Goal: Task Accomplishment & Management: Manage account settings

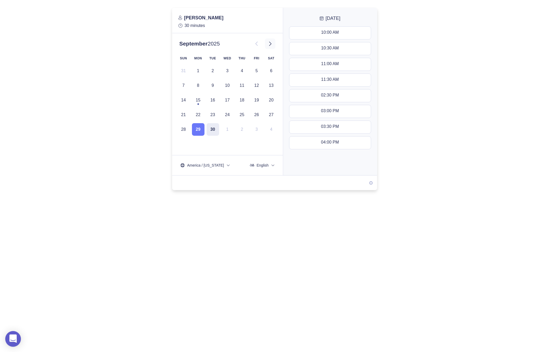
click at [271, 45] on icon at bounding box center [270, 43] width 6 height 6
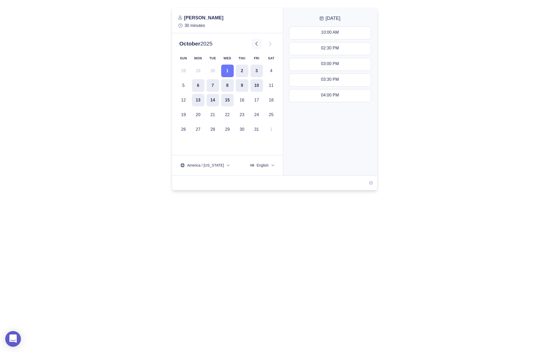
click at [257, 46] on icon at bounding box center [257, 43] width 6 height 6
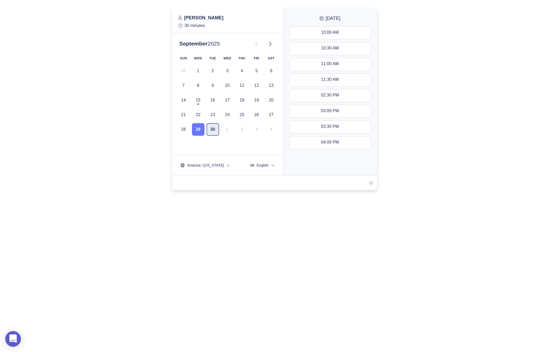
click at [212, 128] on button "30" at bounding box center [213, 129] width 13 height 13
click at [195, 128] on button "29" at bounding box center [198, 129] width 13 height 13
click at [272, 45] on icon at bounding box center [270, 43] width 6 height 6
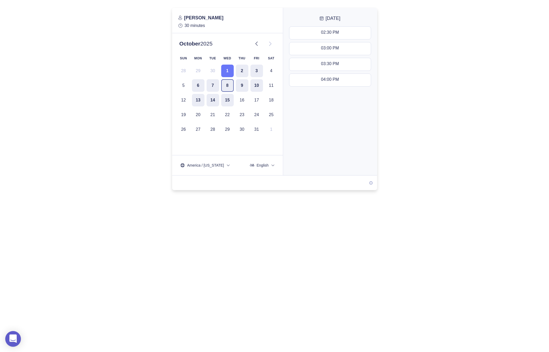
click at [225, 88] on button "8" at bounding box center [227, 85] width 13 height 13
click at [264, 42] on div at bounding box center [264, 43] width 24 height 10
click at [259, 43] on icon at bounding box center [257, 43] width 6 height 6
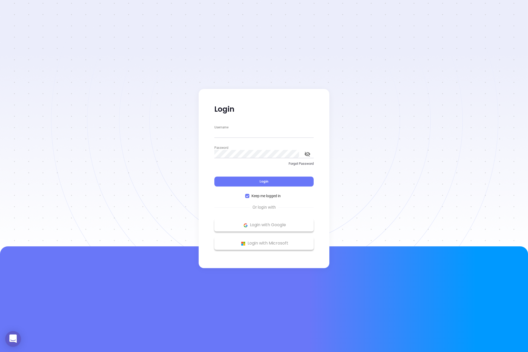
type input "megan@motiva.net"
click at [246, 189] on div "Username megan@motiva.net Password Forgot Password Login Keep me logged in" at bounding box center [264, 161] width 106 height 74
click at [245, 188] on div "Username megan@motiva.net Password Forgot Password Login Keep me logged in" at bounding box center [264, 161] width 106 height 74
click at [243, 186] on button "Login" at bounding box center [263, 182] width 99 height 10
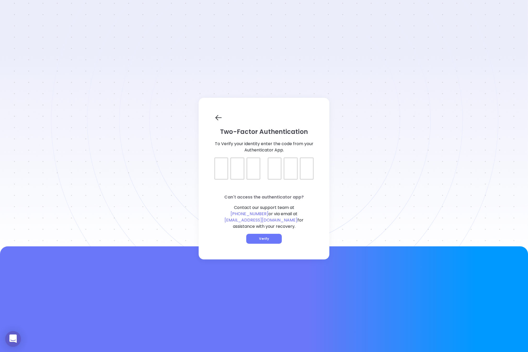
drag, startPoint x: 227, startPoint y: 166, endPoint x: 223, endPoint y: 167, distance: 3.7
click at [227, 166] on div at bounding box center [263, 163] width 99 height 13
type input "636009"
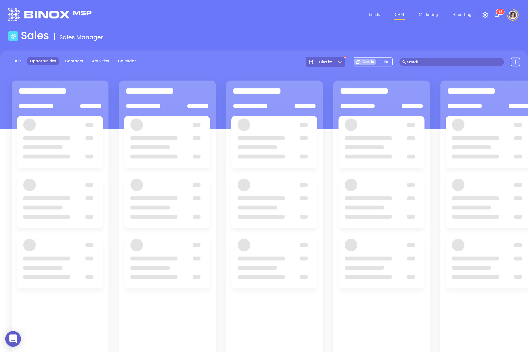
click at [484, 14] on img "button" at bounding box center [485, 15] width 6 height 6
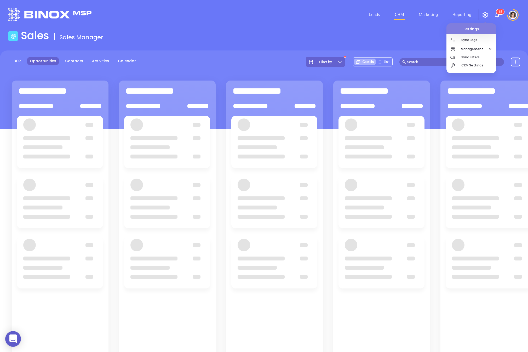
click at [509, 10] on div at bounding box center [512, 14] width 15 height 11
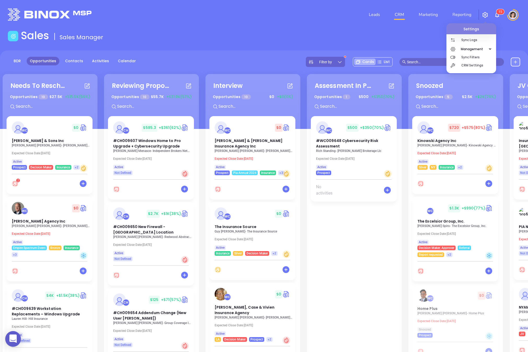
click at [511, 13] on img at bounding box center [512, 15] width 8 height 8
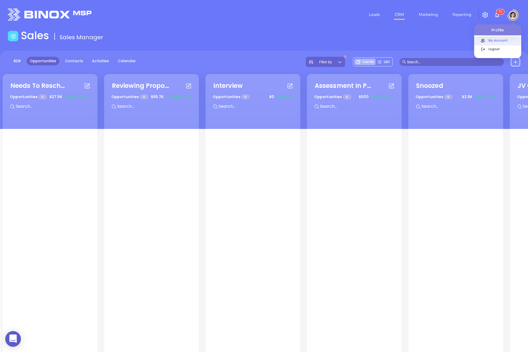
click at [501, 39] on p "My Account" at bounding box center [503, 40] width 35 height 5
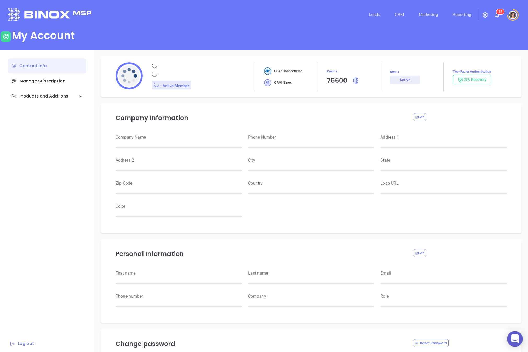
type input "Motiva Networks"
type input "(646) 374-1820"
type input "1100 Franklin Avenue"
type input "Garden City"
type input "New York"
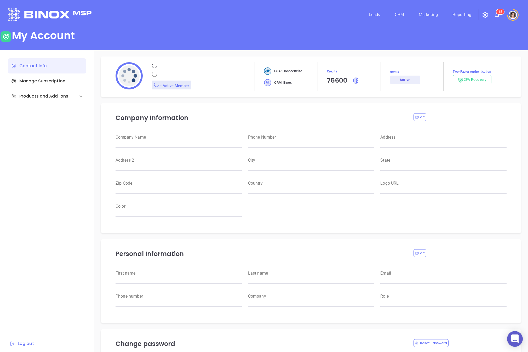
type input "11530"
type input "USA"
type input "https://motiva.net/wp-content/uploads/2024/02/Motiva-Networks-High-DPI.png"
type input "#007aff"
click at [40, 95] on div "Products and Add-ons" at bounding box center [39, 96] width 57 height 6
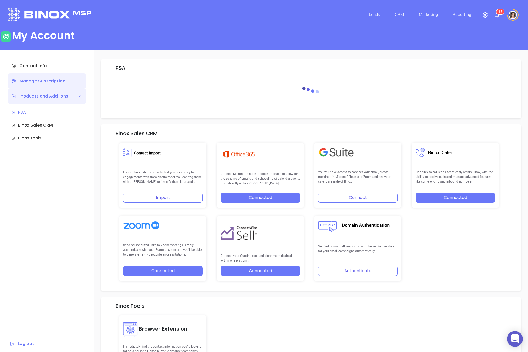
click at [54, 84] on div "Manage Subscription" at bounding box center [47, 80] width 78 height 15
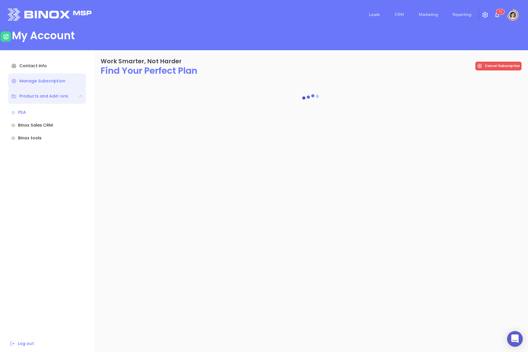
click at [51, 94] on div "Products and Add-ons" at bounding box center [39, 96] width 57 height 6
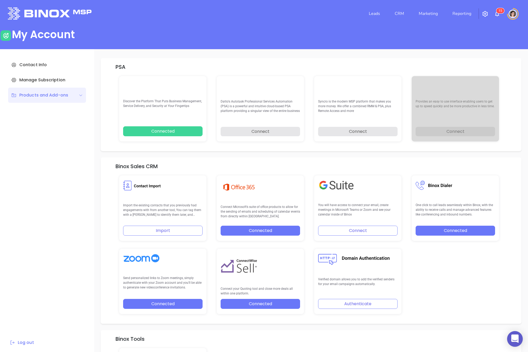
click at [485, 14] on img "button" at bounding box center [485, 14] width 6 height 6
click at [473, 45] on span "Management" at bounding box center [472, 48] width 28 height 10
click at [473, 47] on span "Management" at bounding box center [472, 48] width 28 height 10
click at [472, 57] on p "Sync Filters" at bounding box center [478, 56] width 35 height 8
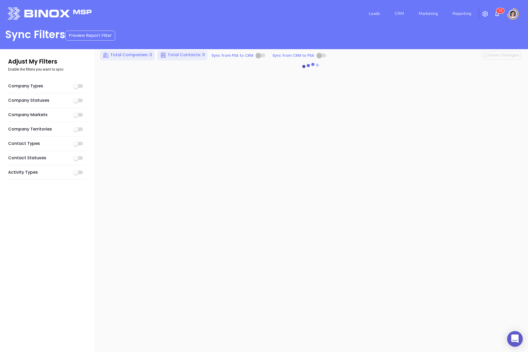
checkbox input "true"
click at [490, 13] on button "button" at bounding box center [485, 14] width 13 height 10
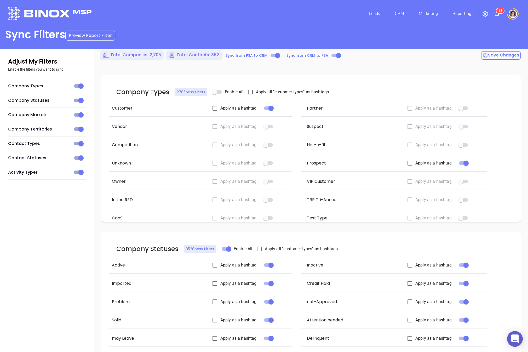
click at [484, 12] on img "button" at bounding box center [485, 14] width 6 height 6
click at [471, 62] on p "CRM Settings" at bounding box center [478, 64] width 35 height 8
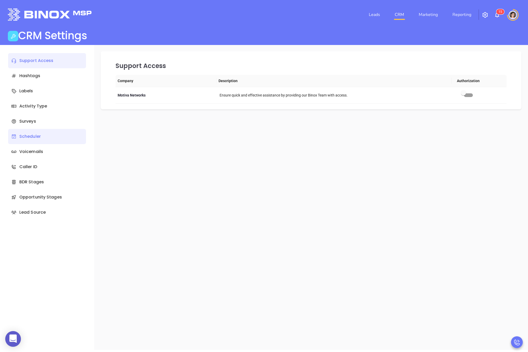
click at [47, 132] on div "Scheduler" at bounding box center [47, 136] width 78 height 15
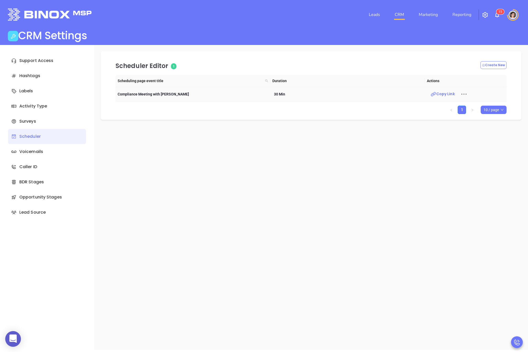
click at [460, 93] on icon at bounding box center [464, 94] width 8 height 8
click at [468, 101] on div "Edit" at bounding box center [484, 104] width 47 height 6
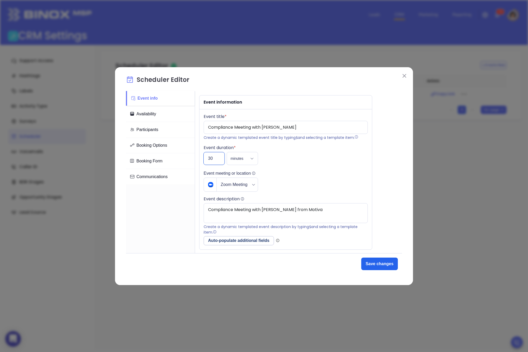
click at [218, 158] on input "30" at bounding box center [214, 158] width 21 height 13
click at [212, 210] on li "60" at bounding box center [214, 209] width 21 height 11
click at [292, 160] on div at bounding box center [286, 158] width 164 height 13
click at [211, 162] on input "60" at bounding box center [214, 158] width 21 height 13
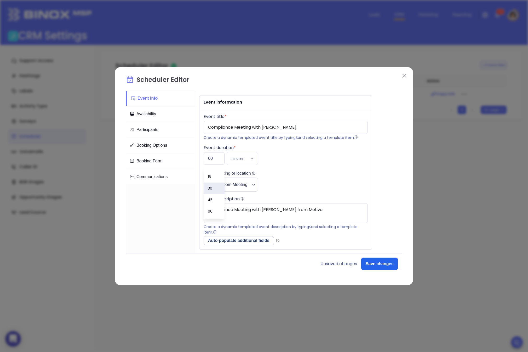
click at [213, 188] on li "30" at bounding box center [214, 187] width 21 height 11
type input "30"
click at [162, 146] on button "Booking Options" at bounding box center [160, 145] width 69 height 15
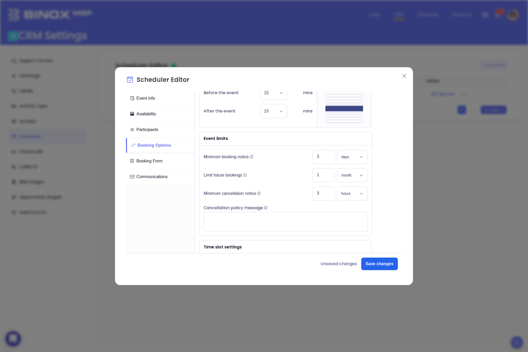
scroll to position [125, 0]
drag, startPoint x: 323, startPoint y: 157, endPoint x: 292, endPoint y: 158, distance: 30.6
click at [292, 158] on div "Minimum booking notice The minimum amount of time in the future that a new book…" at bounding box center [286, 156] width 164 height 14
type input "2"
click at [297, 153] on div "Minimum booking notice The minimum amount of time in the future that a new book…" at bounding box center [286, 156] width 164 height 14
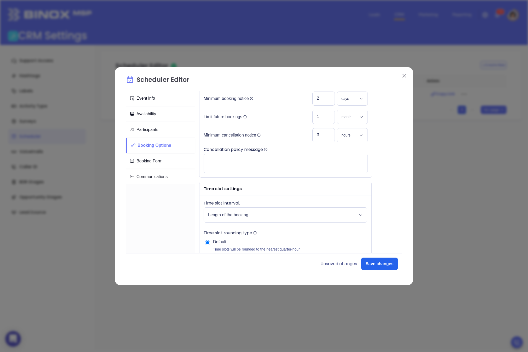
scroll to position [160, 0]
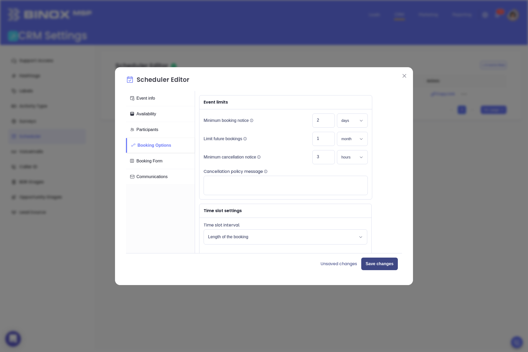
click at [374, 261] on button "Save changes" at bounding box center [379, 263] width 37 height 13
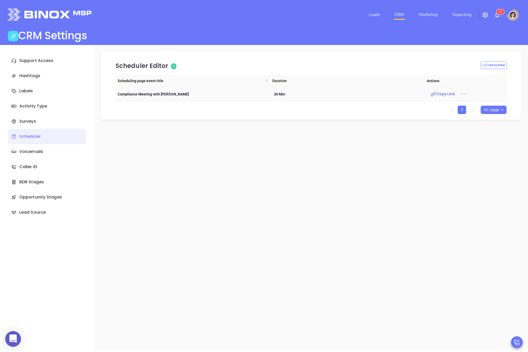
click at [461, 94] on icon at bounding box center [463, 94] width 5 height 1
click at [465, 101] on div "Edit" at bounding box center [484, 104] width 47 height 6
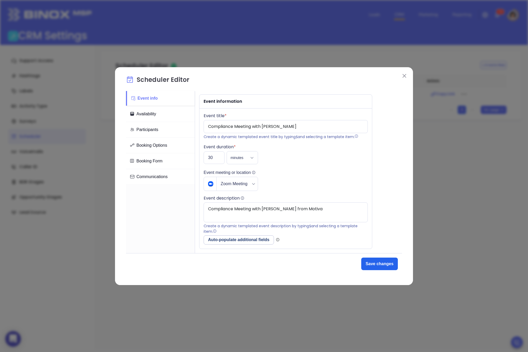
scroll to position [1, 0]
click at [162, 148] on button "Booking Options" at bounding box center [160, 145] width 69 height 15
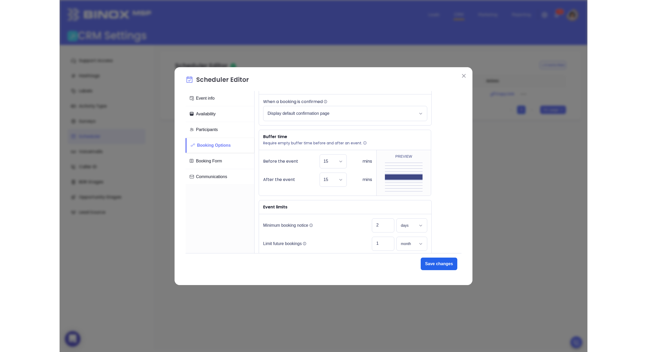
scroll to position [107, 0]
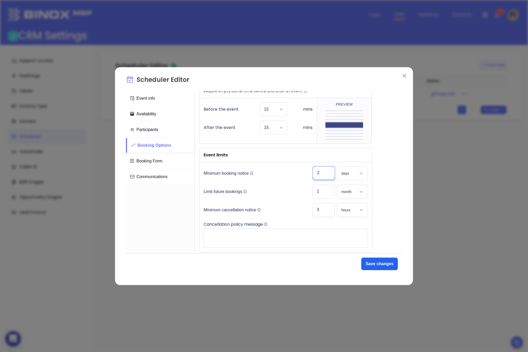
click at [320, 178] on input "2" at bounding box center [324, 172] width 22 height 13
click at [316, 187] on li "1" at bounding box center [324, 191] width 22 height 11
type input "1"
click at [383, 265] on button "Save changes" at bounding box center [379, 263] width 37 height 13
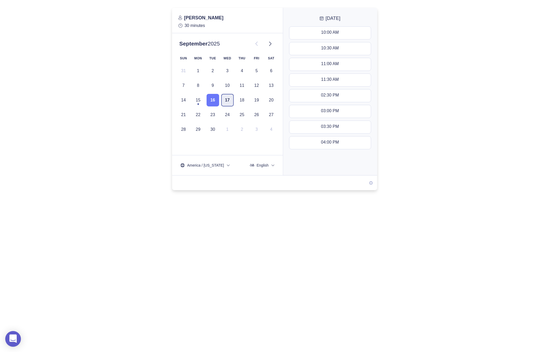
click at [223, 102] on button "17" at bounding box center [227, 100] width 13 height 13
click at [217, 101] on button "16" at bounding box center [213, 100] width 13 height 13
click at [225, 101] on button "17" at bounding box center [227, 100] width 13 height 13
click at [273, 44] on icon at bounding box center [270, 43] width 6 height 6
click at [258, 44] on icon at bounding box center [257, 43] width 6 height 6
